Goal: Navigation & Orientation: Find specific page/section

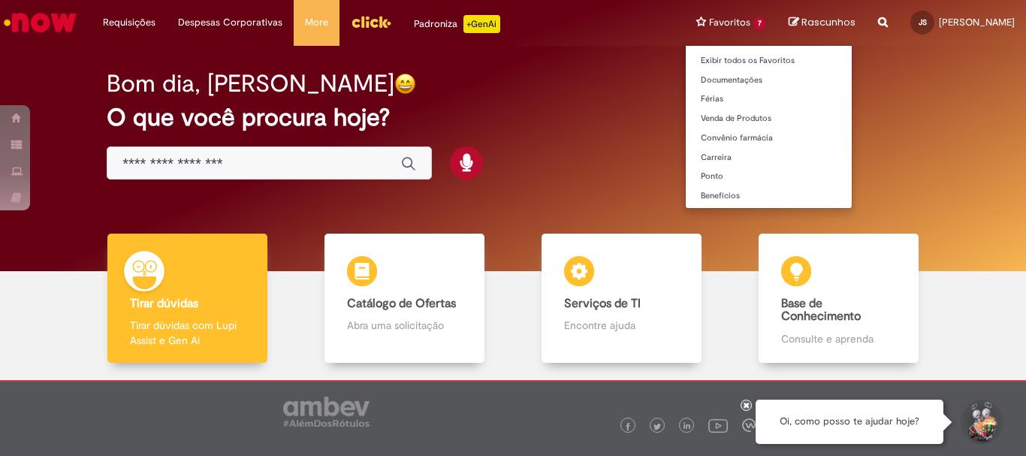
click at [692, 25] on li "Favoritos 7 Exibir todos os Favoritos Documentações Férias Venda de Produtos Co…" at bounding box center [731, 22] width 92 height 45
click at [691, 80] on link "Documentações" at bounding box center [769, 80] width 166 height 17
click at [709, 28] on li "Favoritos 7 Exibir todos os Favoritos Documentações Férias Venda de Produtos Co…" at bounding box center [731, 22] width 92 height 45
click at [686, 181] on link "Ponto" at bounding box center [769, 176] width 166 height 17
click at [691, 17] on li "Favoritos 7 Exibir todos os Favoritos Documentações Férias Venda de Produtos Co…" at bounding box center [731, 22] width 92 height 45
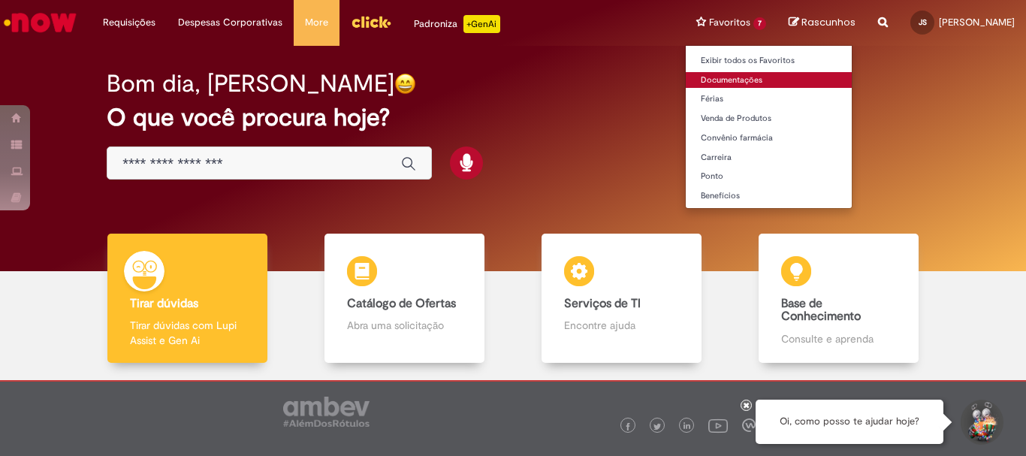
click at [706, 79] on link "Documentações" at bounding box center [769, 80] width 166 height 17
